Goal: Transaction & Acquisition: Purchase product/service

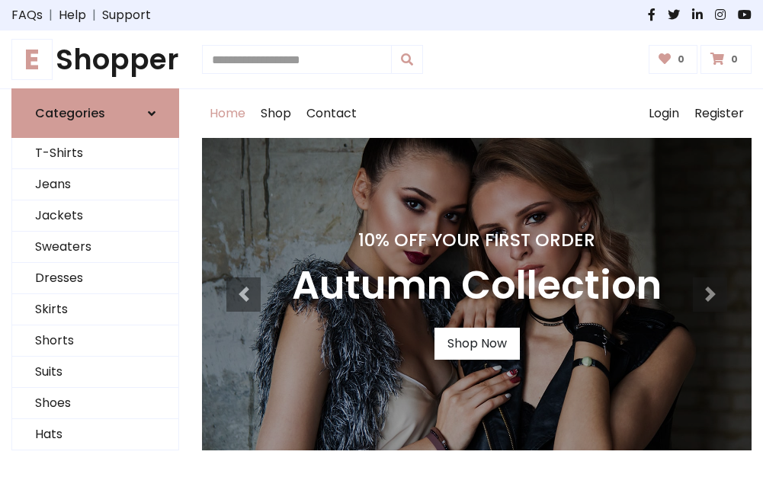
click at [381, 245] on h4 "10% Off Your First Order" at bounding box center [477, 239] width 370 height 21
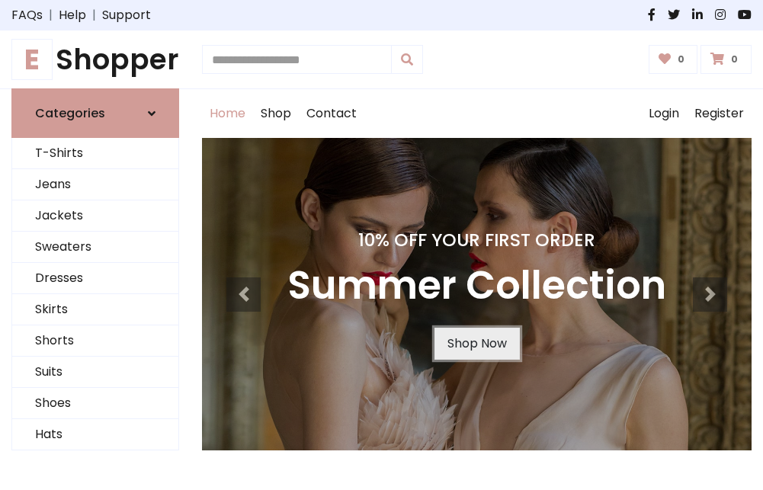
click at [476, 344] on link "Shop Now" at bounding box center [477, 344] width 85 height 32
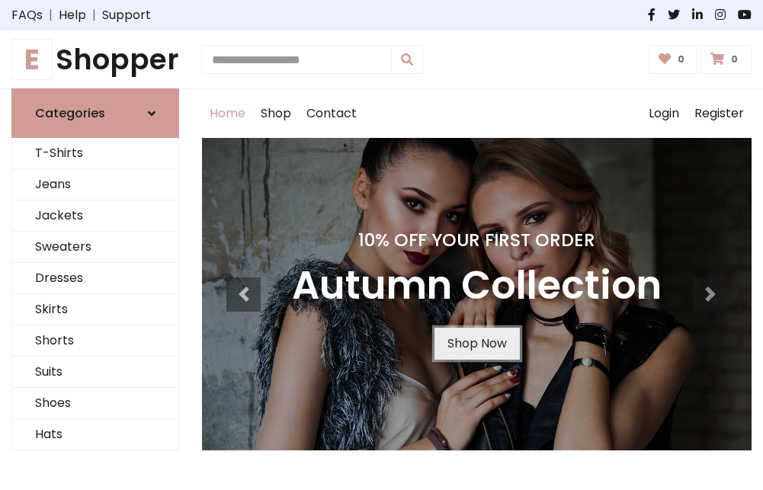
click at [476, 344] on link "Shop Now" at bounding box center [477, 344] width 85 height 32
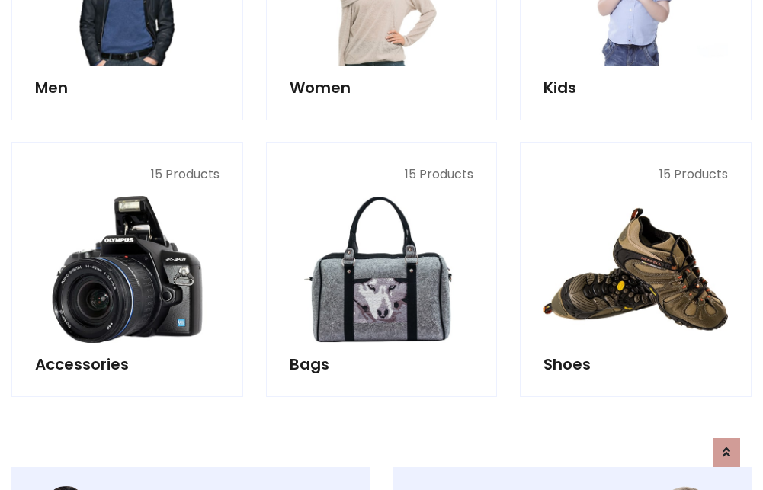
scroll to position [1520, 0]
